Goal: Find specific page/section: Find specific page/section

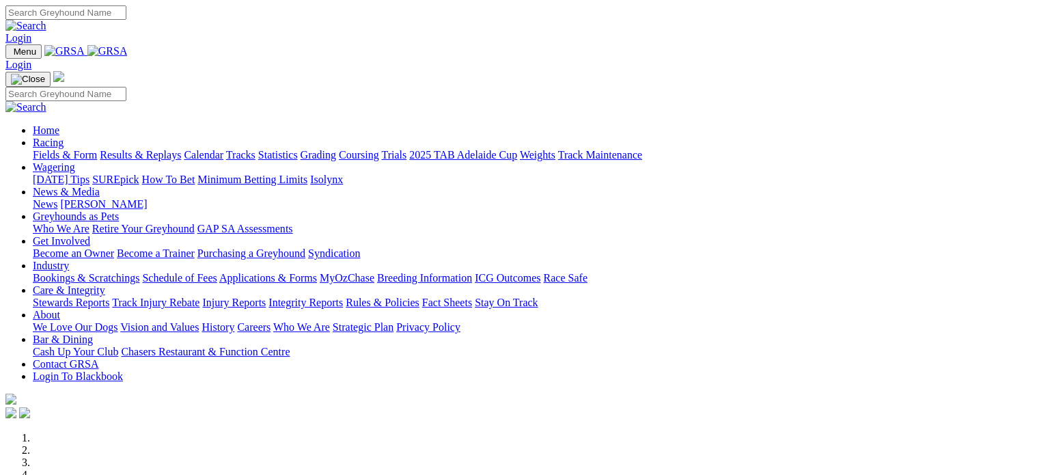
click at [31, 32] on link "Login" at bounding box center [18, 38] width 26 height 12
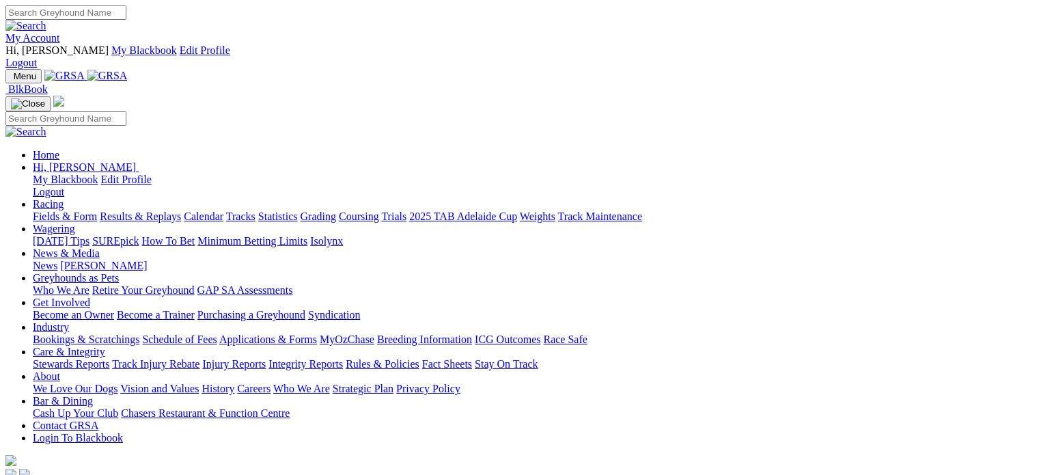
click at [64, 198] on link "Racing" at bounding box center [48, 204] width 31 height 12
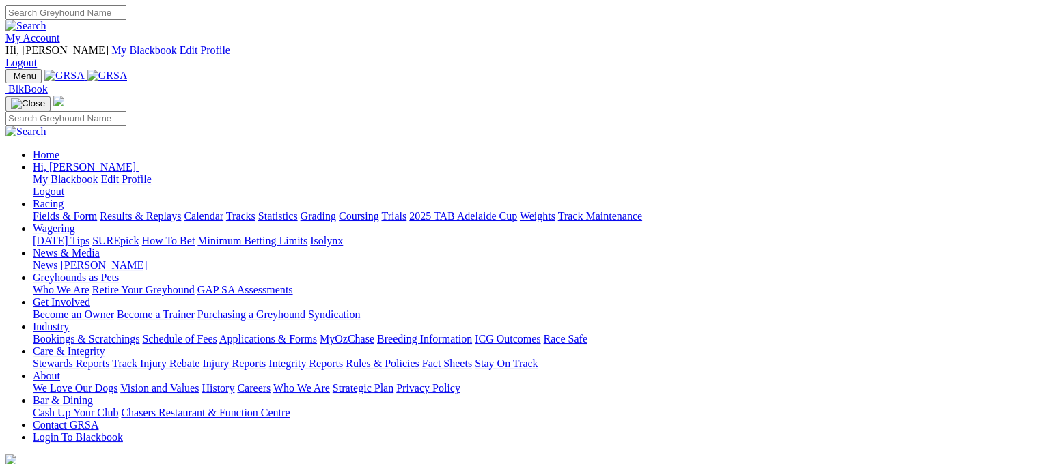
click at [223, 210] on link "Calendar" at bounding box center [204, 216] width 40 height 12
